Goal: Check status

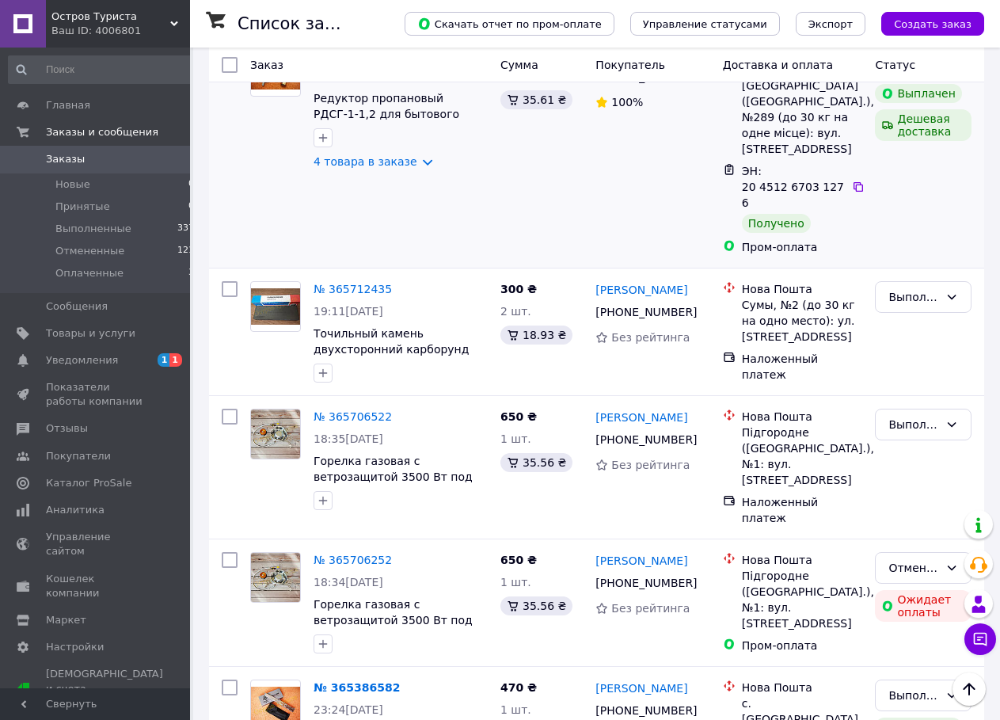
scroll to position [1211, 0]
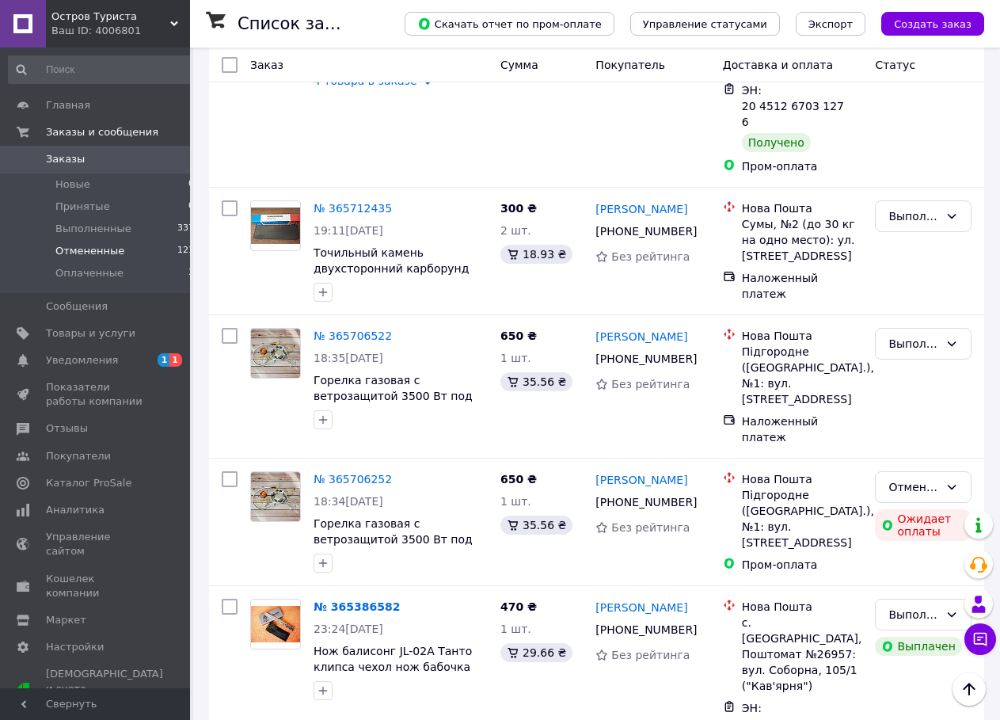
click at [95, 245] on span "Отмененные" at bounding box center [89, 251] width 69 height 14
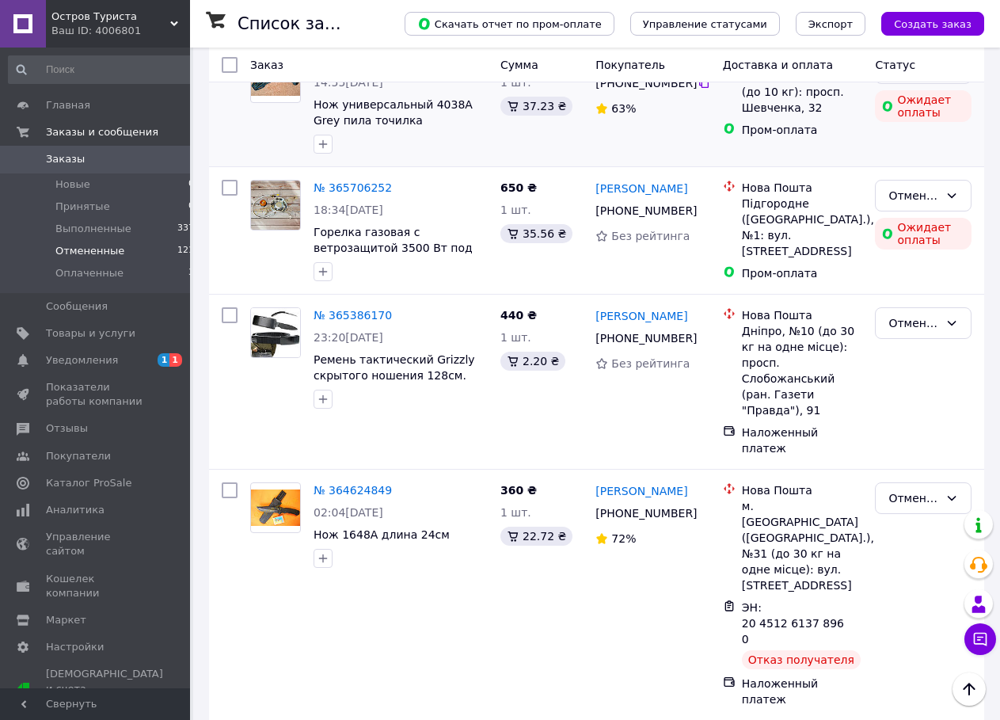
scroll to position [242, 0]
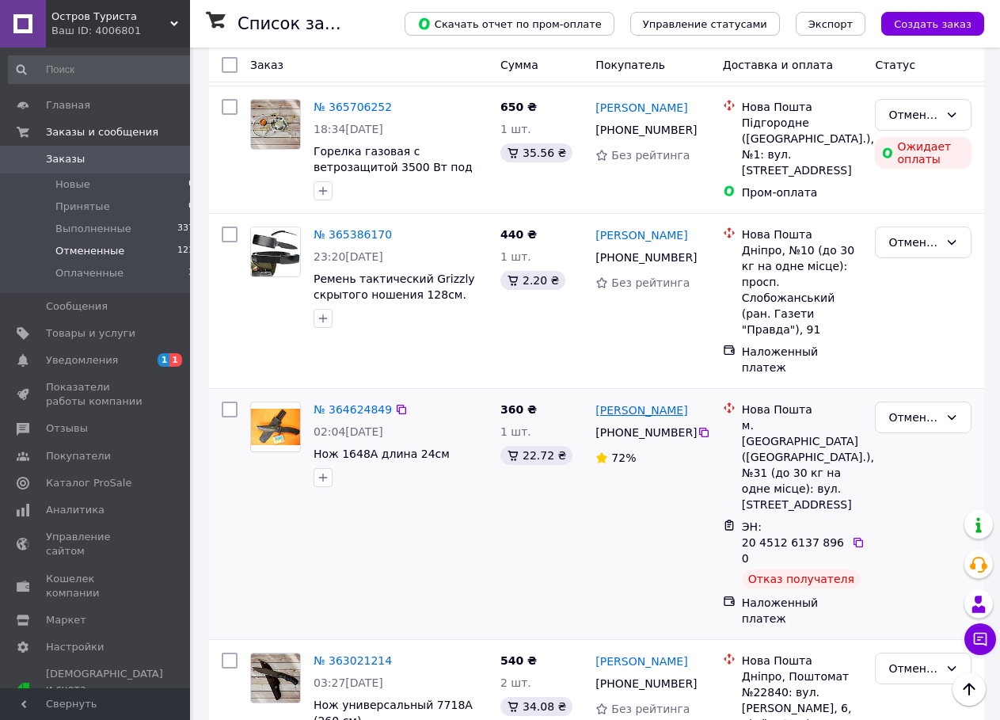
click at [656, 402] on link "[PERSON_NAME]" at bounding box center [641, 410] width 92 height 16
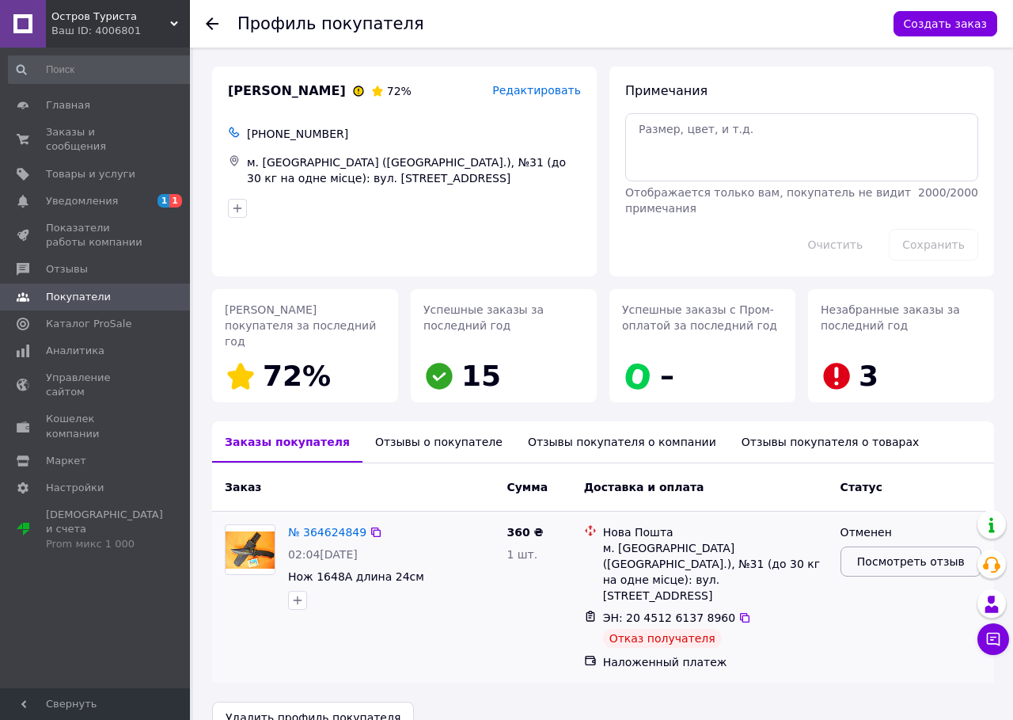
click at [906, 553] on span "Посмотреть отзыв" at bounding box center [911, 561] width 108 height 16
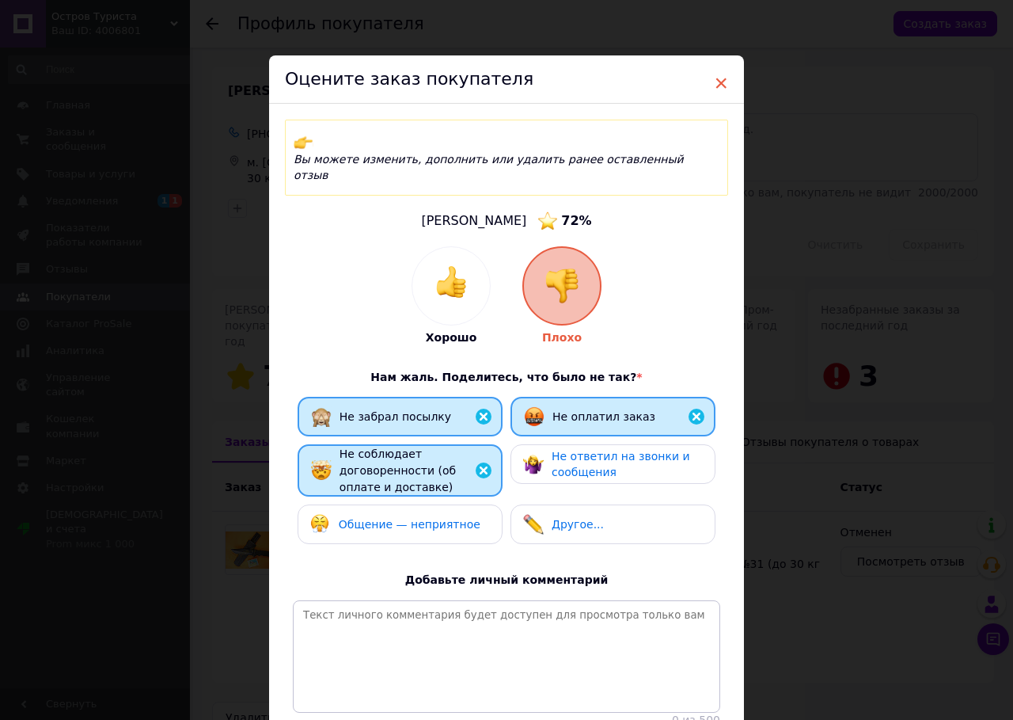
click at [715, 85] on span "×" at bounding box center [721, 83] width 14 height 27
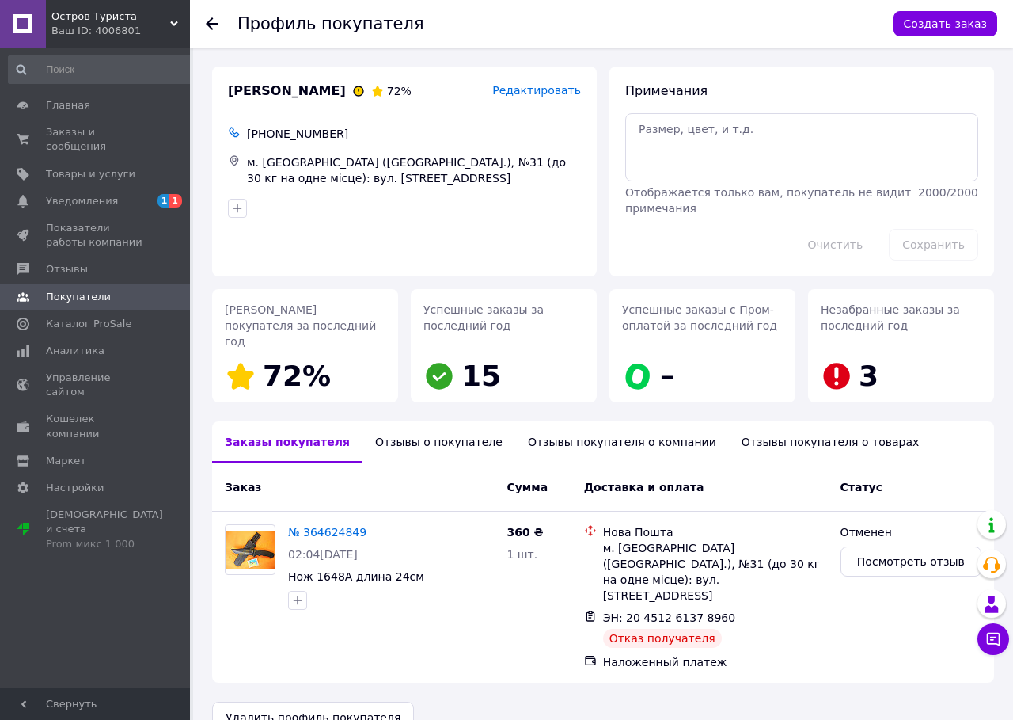
click at [211, 22] on icon at bounding box center [212, 23] width 13 height 13
